Goal: Navigation & Orientation: Go to known website

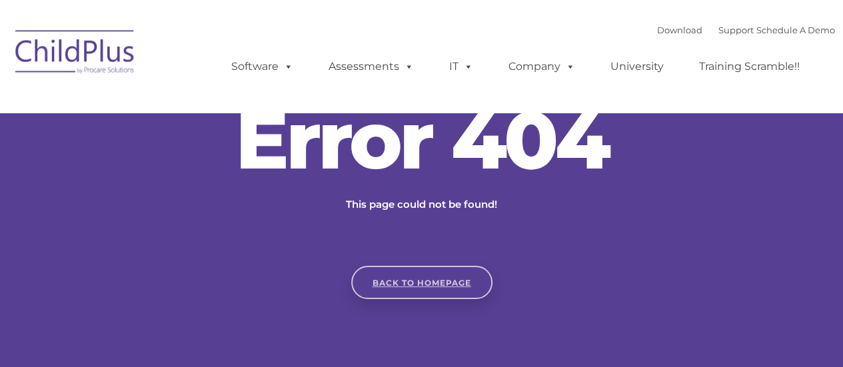
click at [418, 275] on link "Back to homepage" at bounding box center [421, 282] width 141 height 33
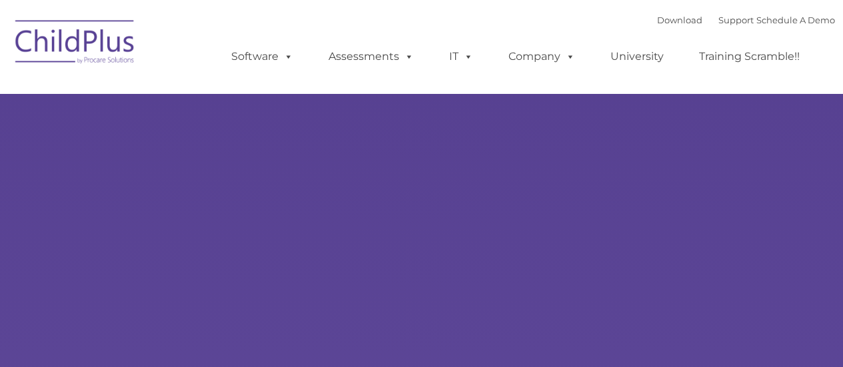
type input ""
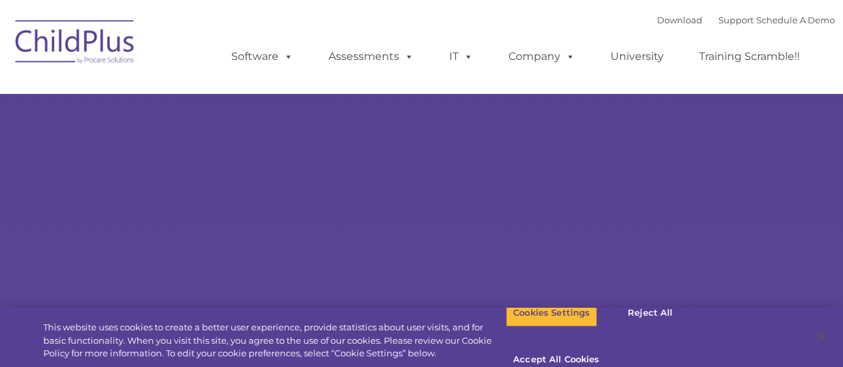
select select "MEDIUM"
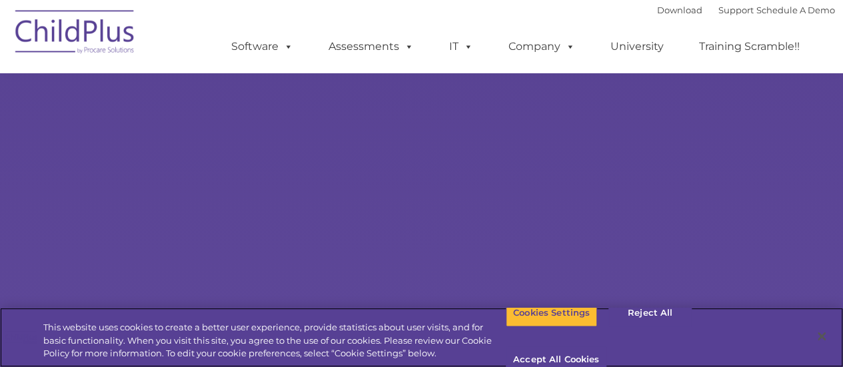
scroll to position [183, 0]
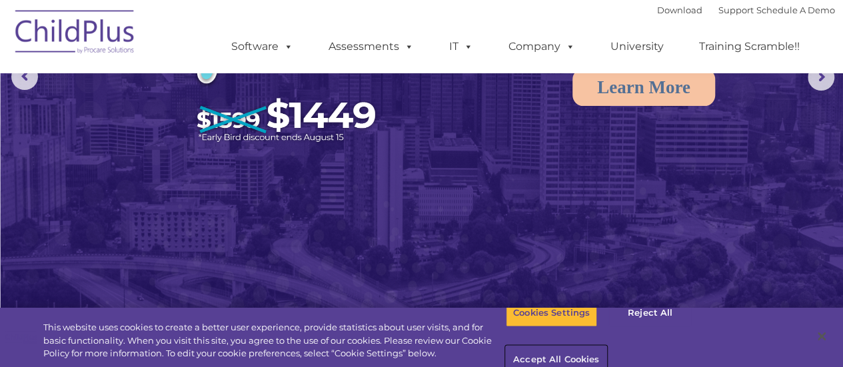
click at [606, 346] on button "Accept All Cookies" at bounding box center [556, 360] width 101 height 28
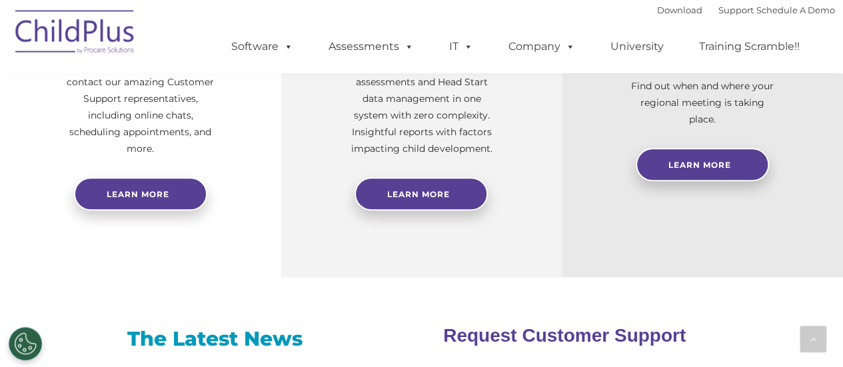
scroll to position [0, 0]
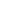
drag, startPoint x: 852, startPoint y: 58, endPoint x: 852, endPoint y: 161, distance: 102.6
click at [0, 0] on html at bounding box center [0, 0] width 0 height 0
